Goal: Information Seeking & Learning: Learn about a topic

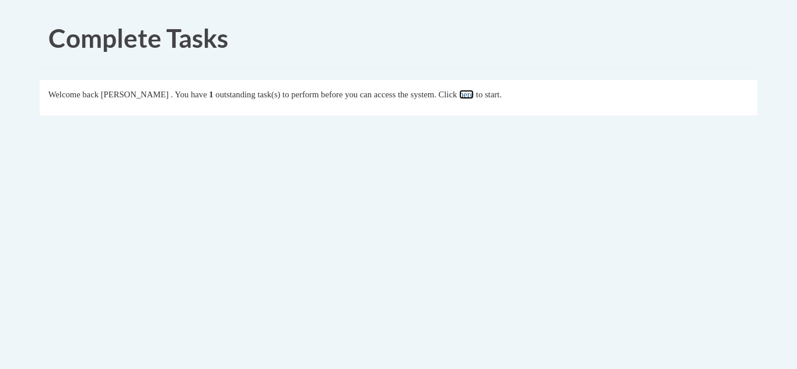
click at [474, 93] on link "here" at bounding box center [466, 94] width 15 height 9
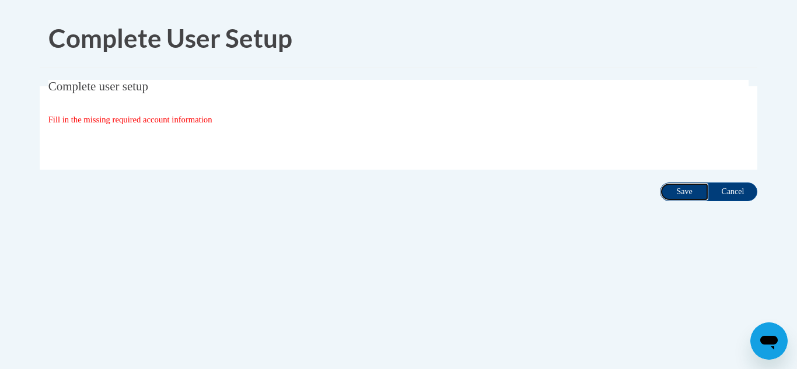
click at [692, 196] on input "Save" at bounding box center [684, 192] width 49 height 19
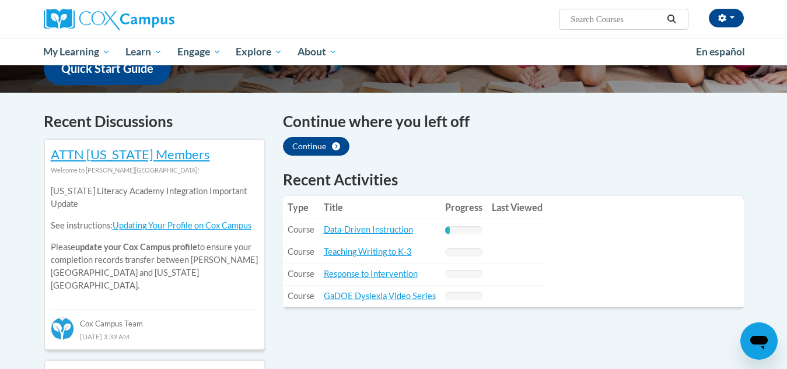
scroll to position [318, 0]
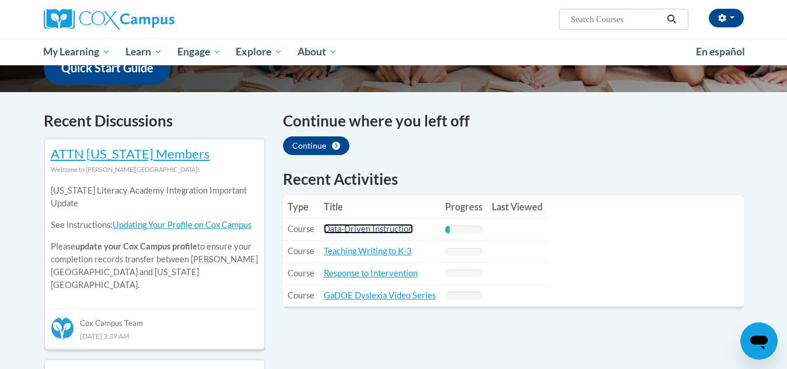
click at [339, 231] on link "Data-Driven Instruction" at bounding box center [368, 229] width 89 height 10
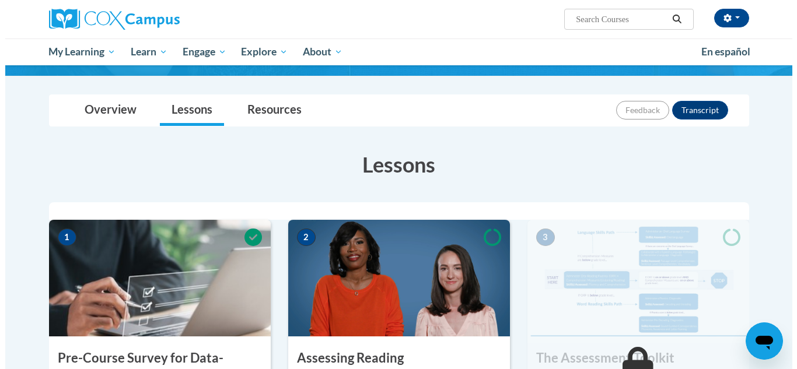
scroll to position [181, 0]
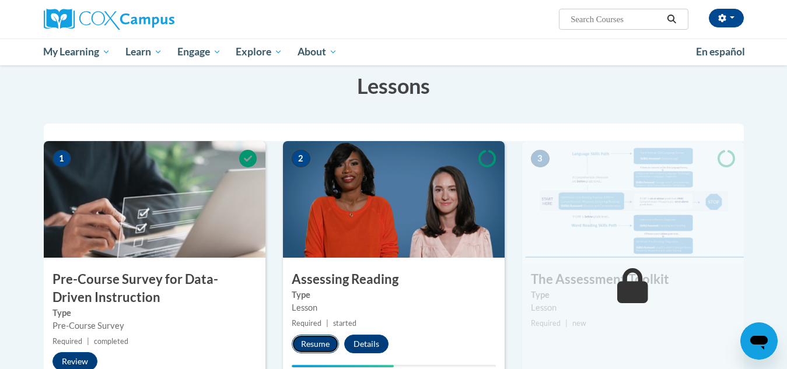
click at [319, 340] on button "Resume" at bounding box center [315, 344] width 47 height 19
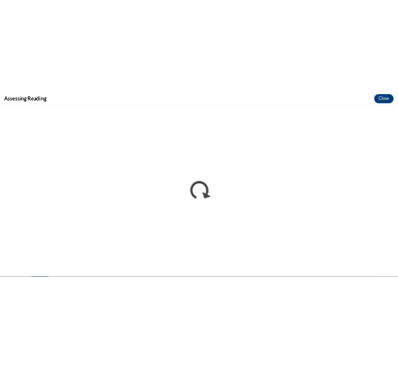
scroll to position [0, 0]
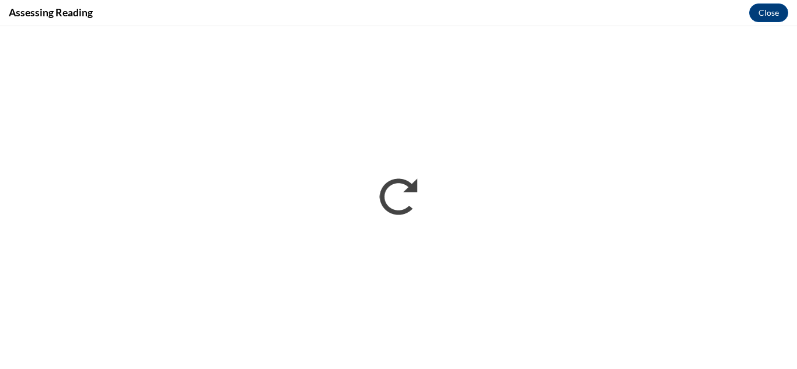
click at [617, 18] on div "Assessing Reading Close" at bounding box center [398, 13] width 797 height 26
